Goal: Information Seeking & Learning: Learn about a topic

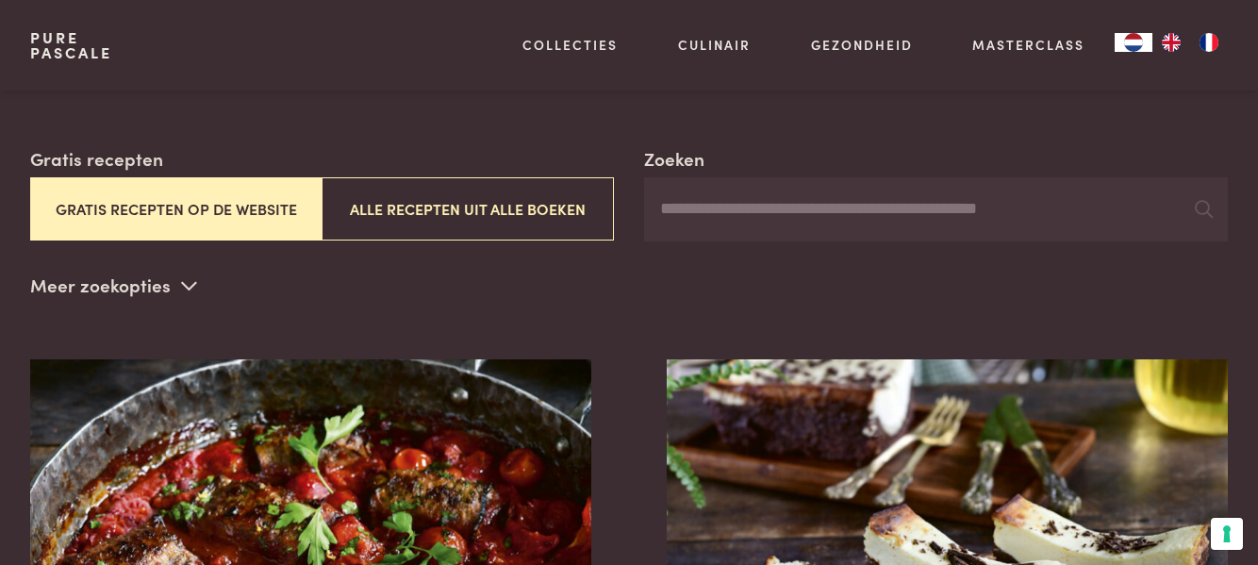
scroll to position [285, 0]
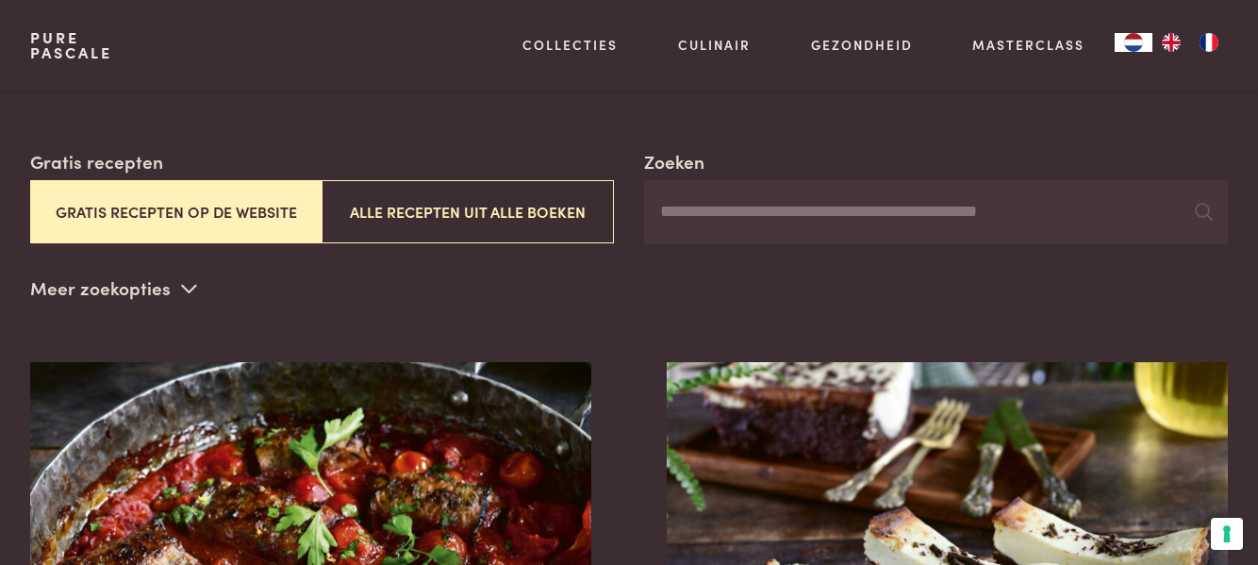
click at [988, 210] on input "Zoeken" at bounding box center [936, 212] width 584 height 64
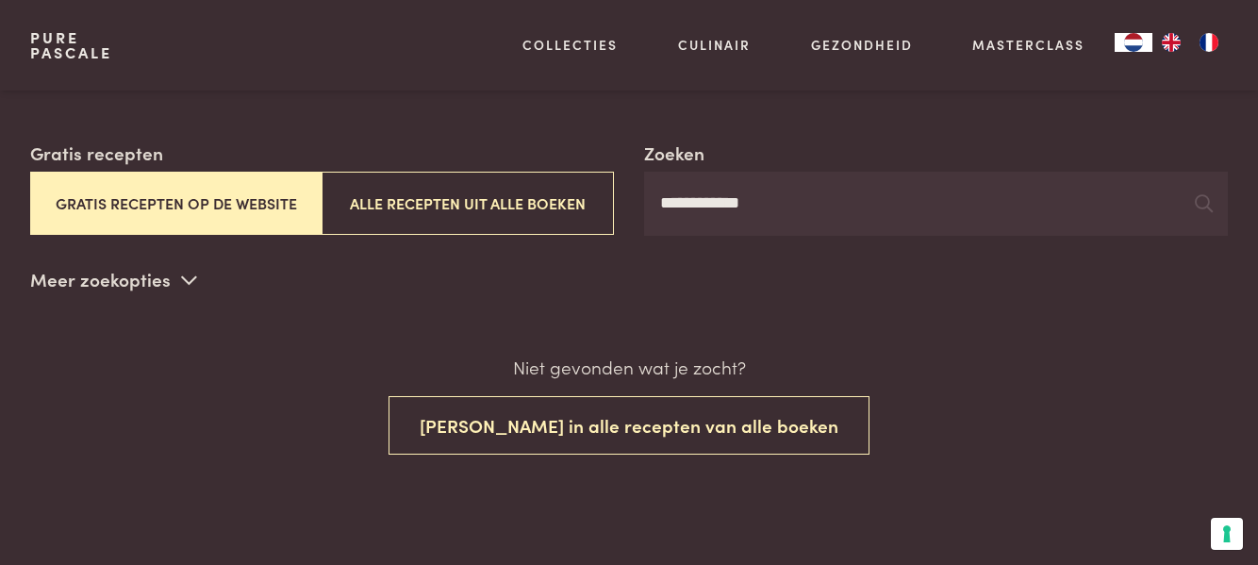
scroll to position [294, 0]
click at [1207, 208] on icon at bounding box center [1204, 202] width 18 height 18
click at [1086, 196] on input "**********" at bounding box center [936, 203] width 584 height 64
type input "*"
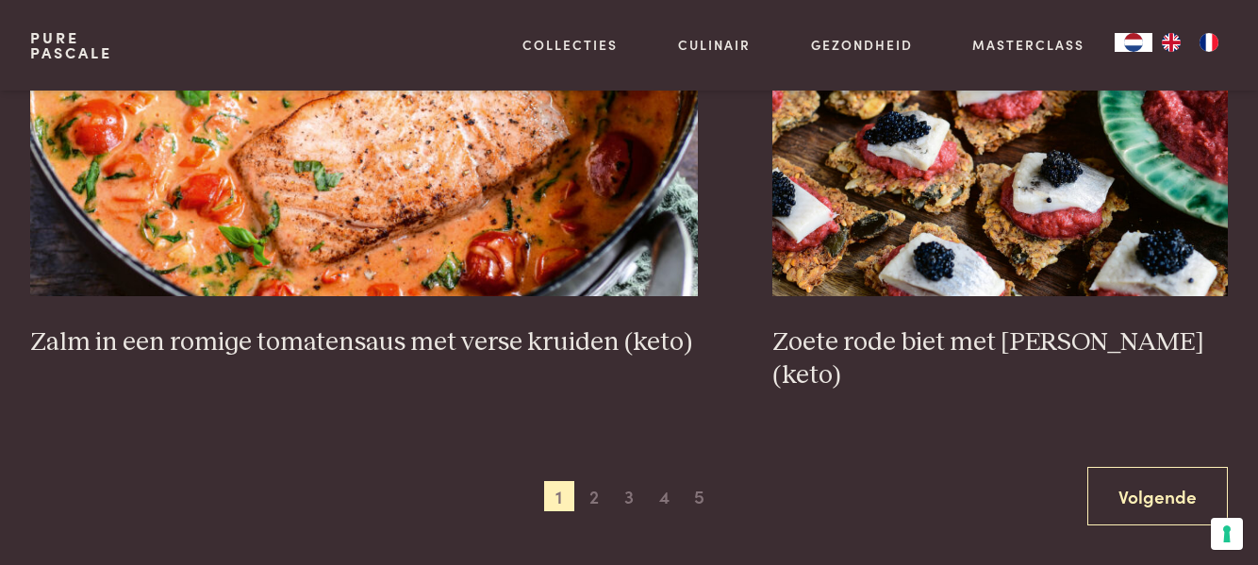
scroll to position [3347, 0]
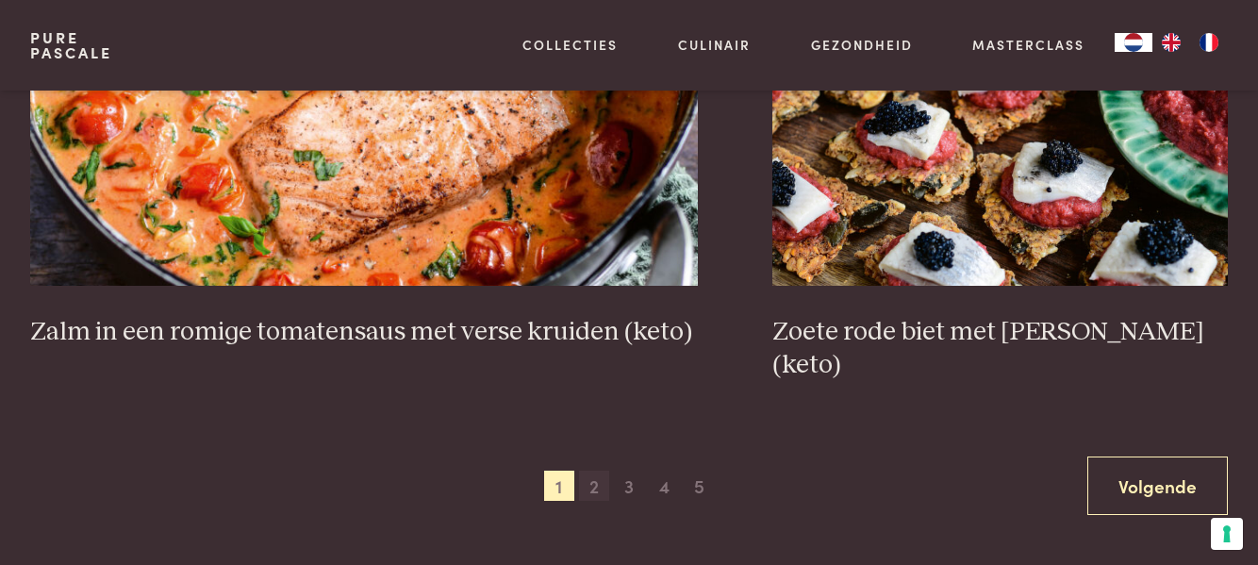
click at [600, 471] on span "2" at bounding box center [594, 486] width 30 height 30
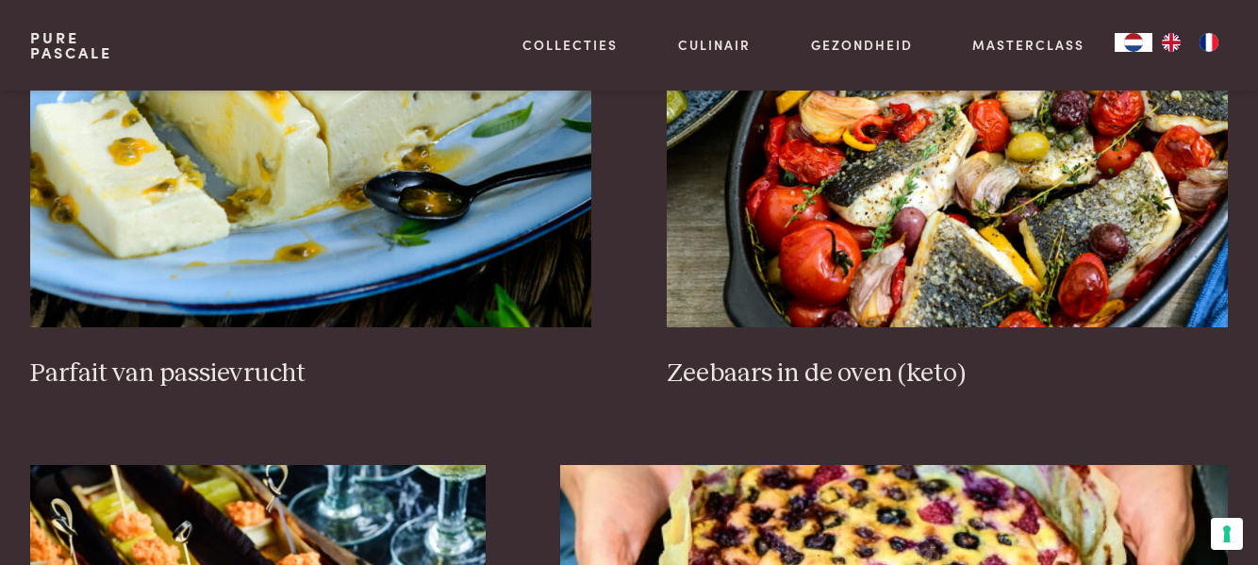
scroll to position [713, 0]
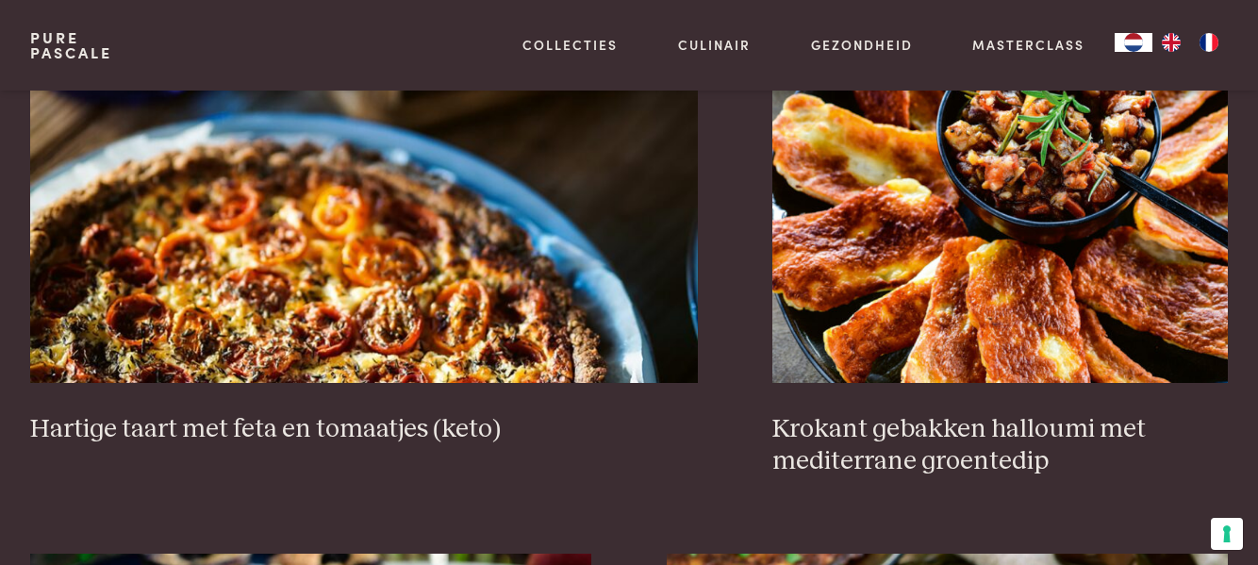
scroll to position [1728, 0]
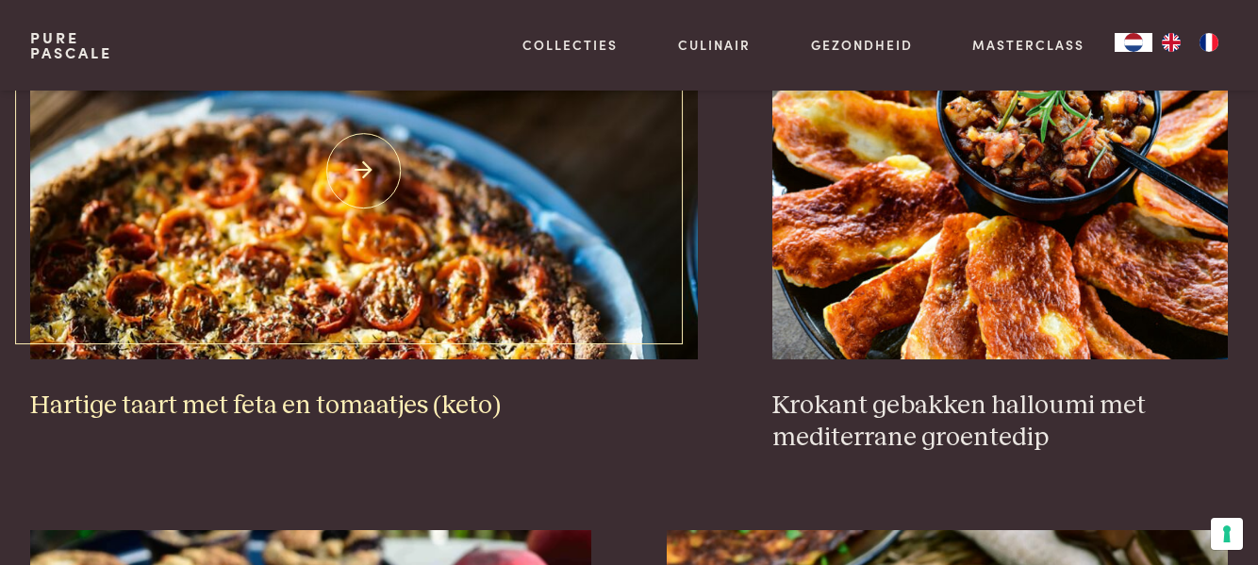
click at [119, 419] on h3 "Hartige taart met feta en tomaatjes (keto)" at bounding box center [364, 406] width 668 height 33
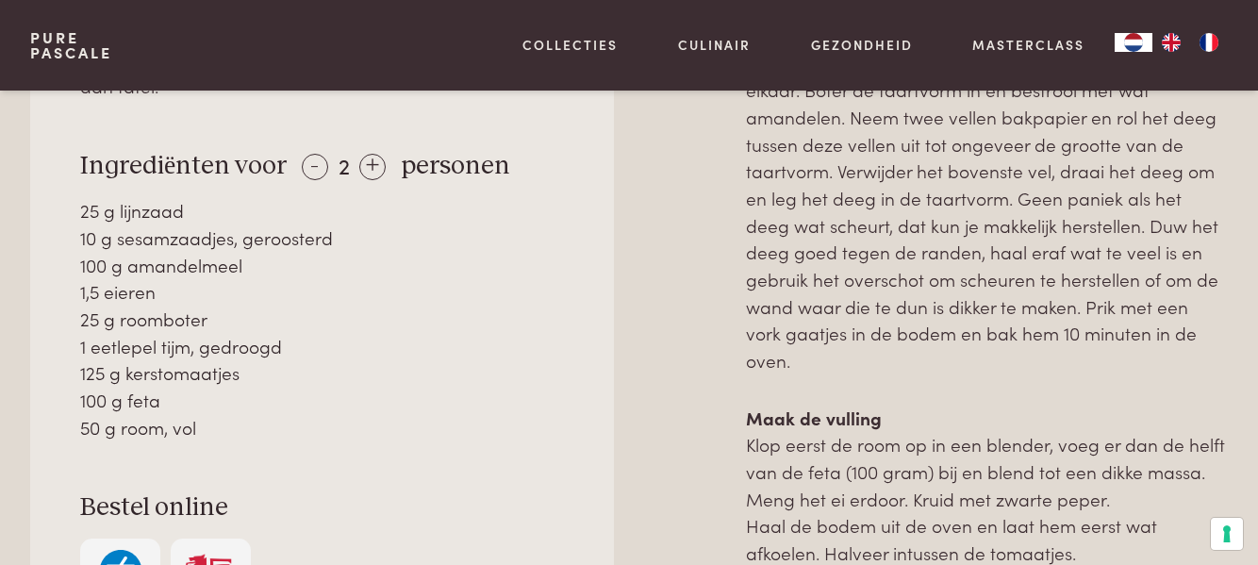
scroll to position [1034, 0]
